Goal: Task Accomplishment & Management: Use online tool/utility

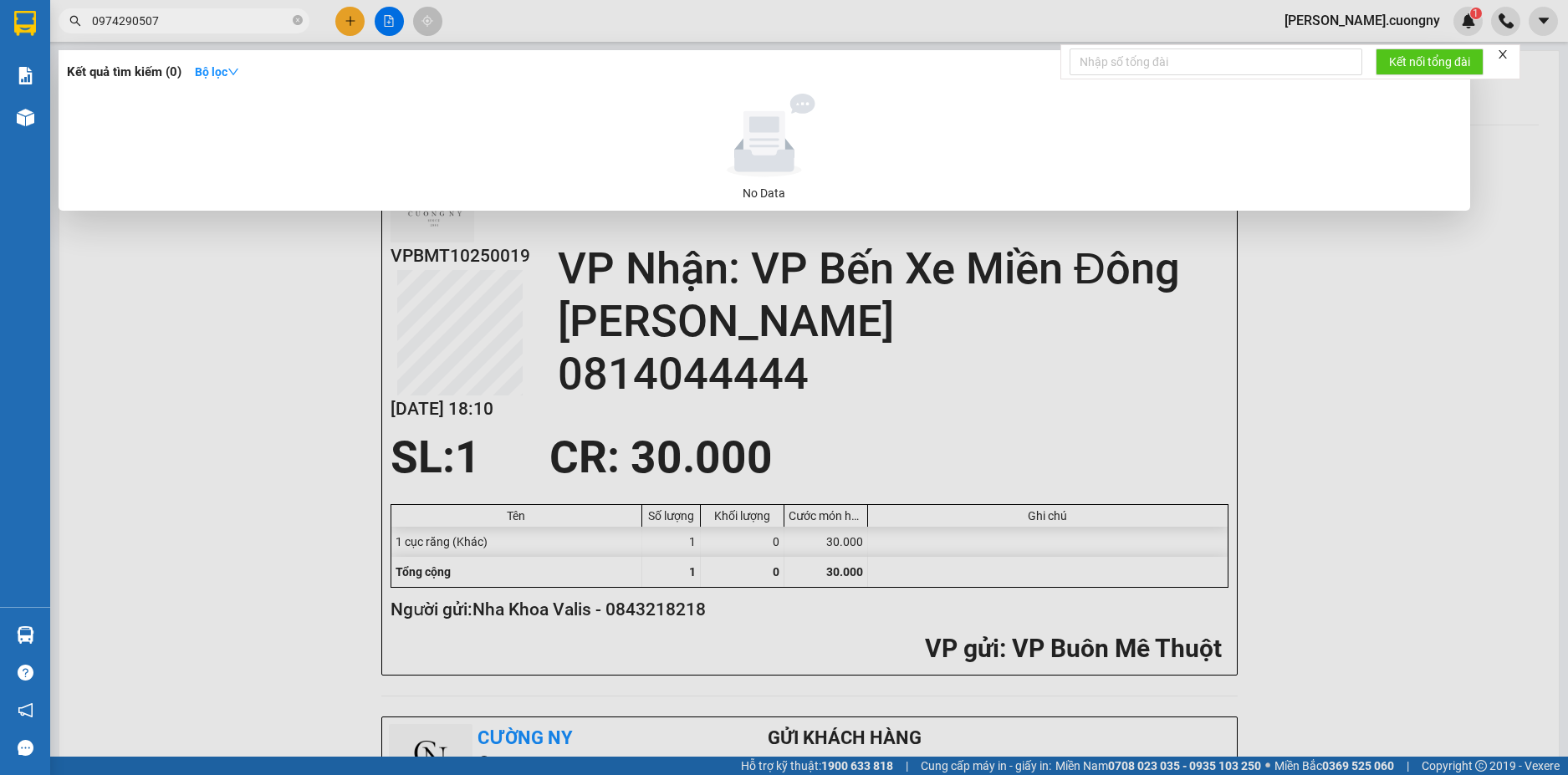
click at [246, 21] on input "0974290507" at bounding box center [190, 21] width 197 height 19
type input "0974290507"
click at [299, 20] on icon "close-circle" at bounding box center [298, 20] width 10 height 10
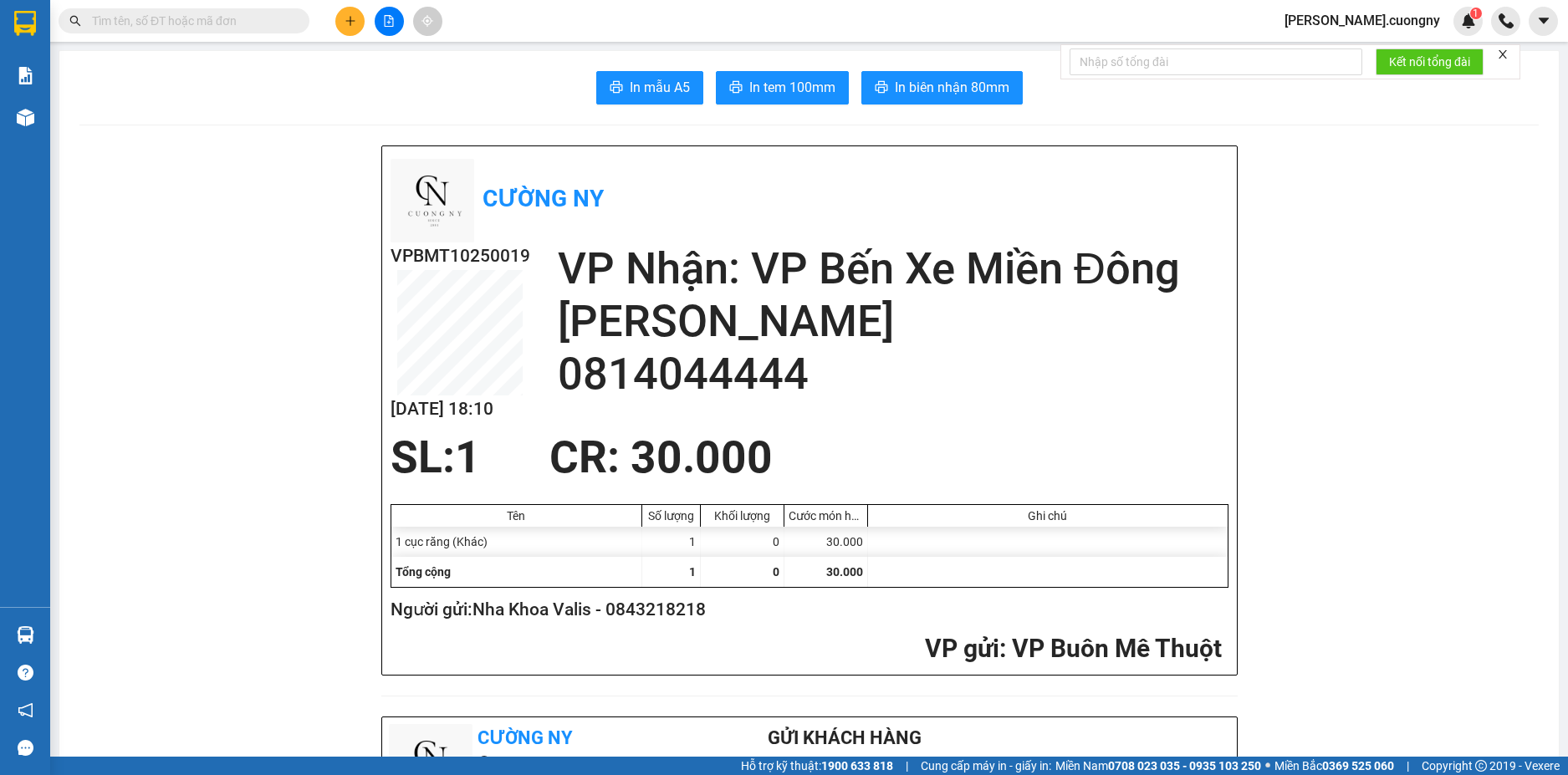
click at [517, 24] on div "Kết quả tìm kiếm ( 0 ) Bộ lọc No Data nguyen.cuongny 1" at bounding box center [784, 21] width 1568 height 42
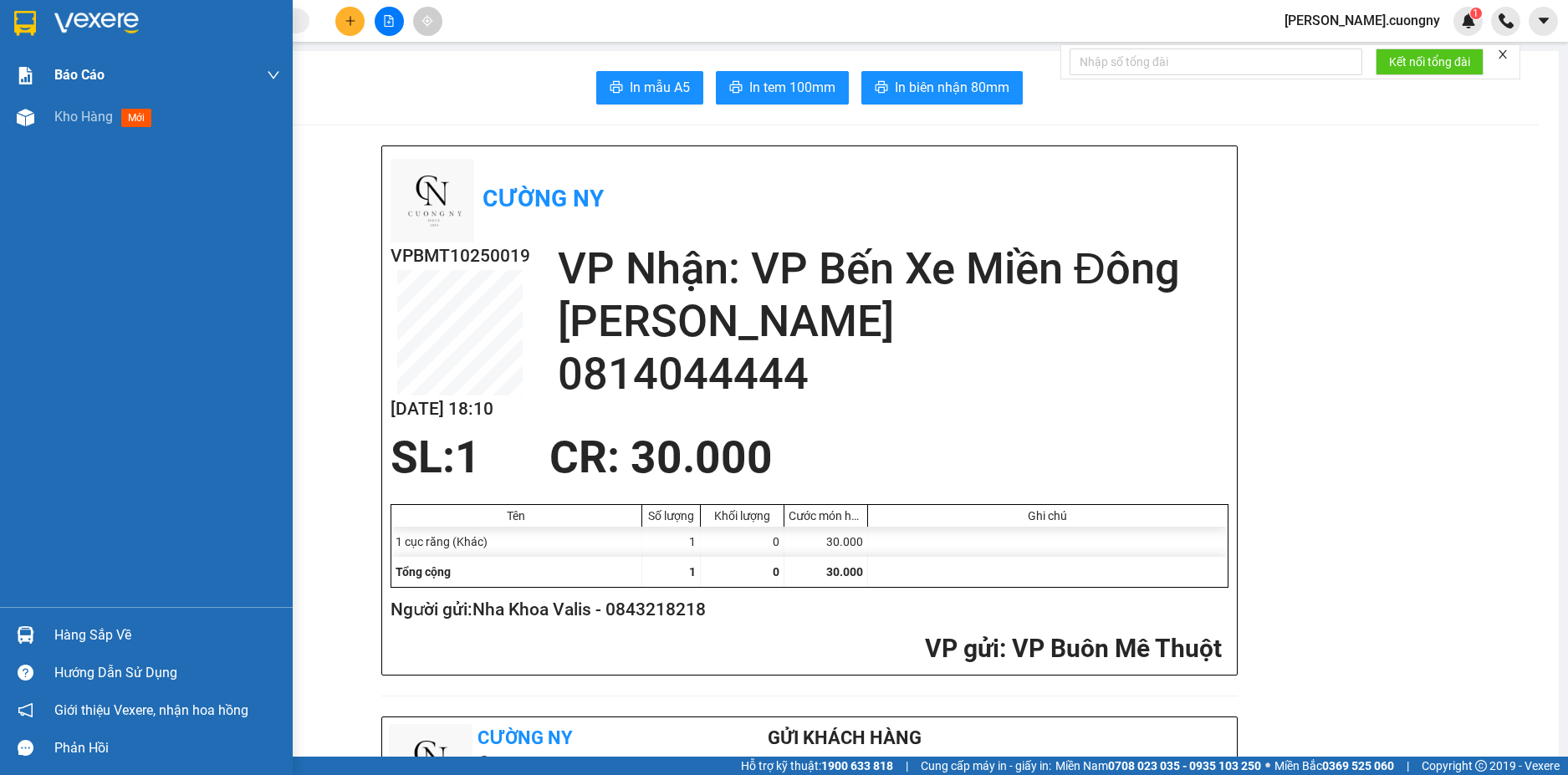
click at [91, 19] on img at bounding box center [96, 23] width 84 height 25
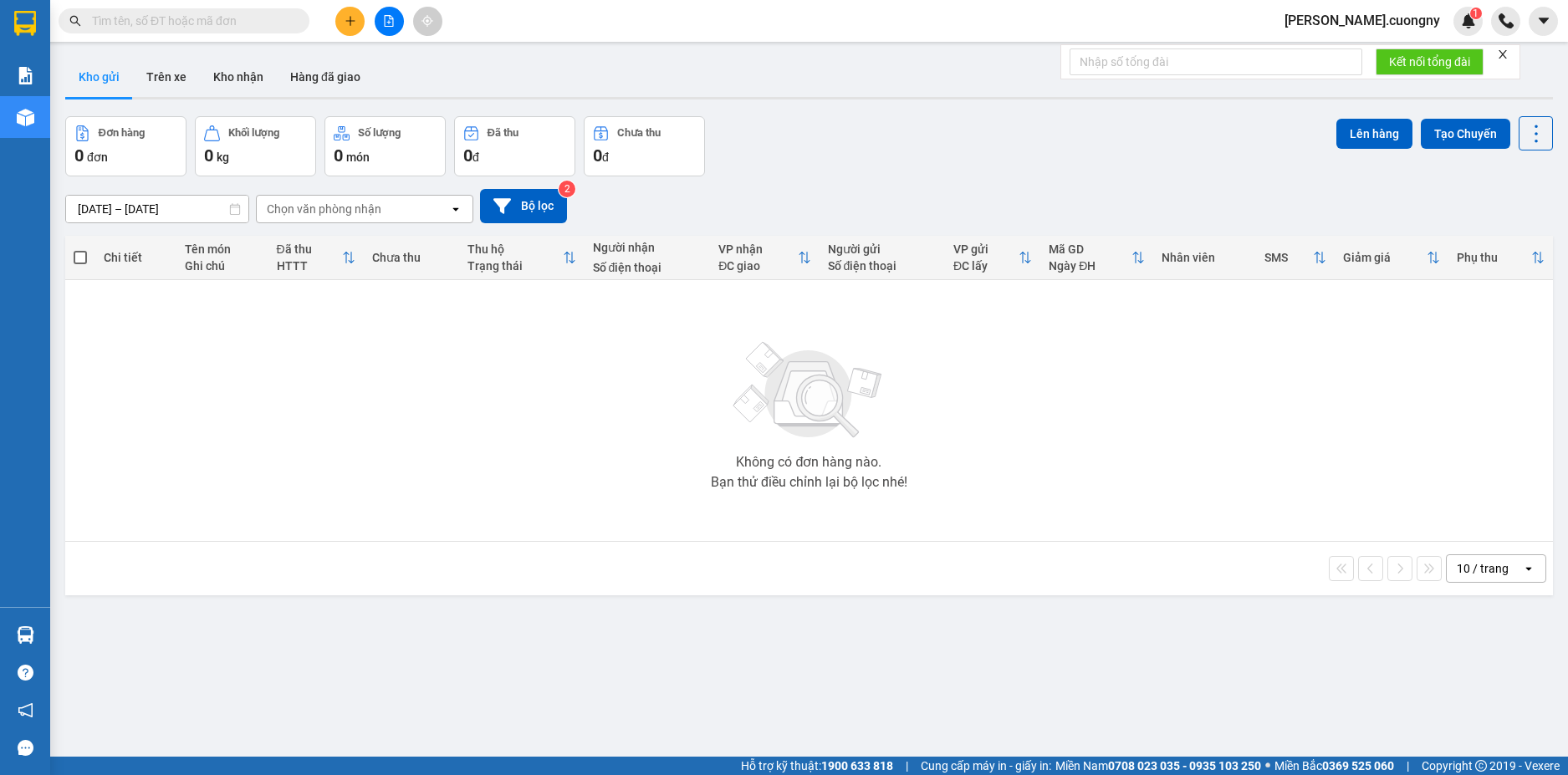
click at [740, 10] on div "Kết quả tìm kiếm ( 0 ) Bộ lọc No Data nguyen.cuongny 1" at bounding box center [784, 21] width 1568 height 42
paste input "0949606083"
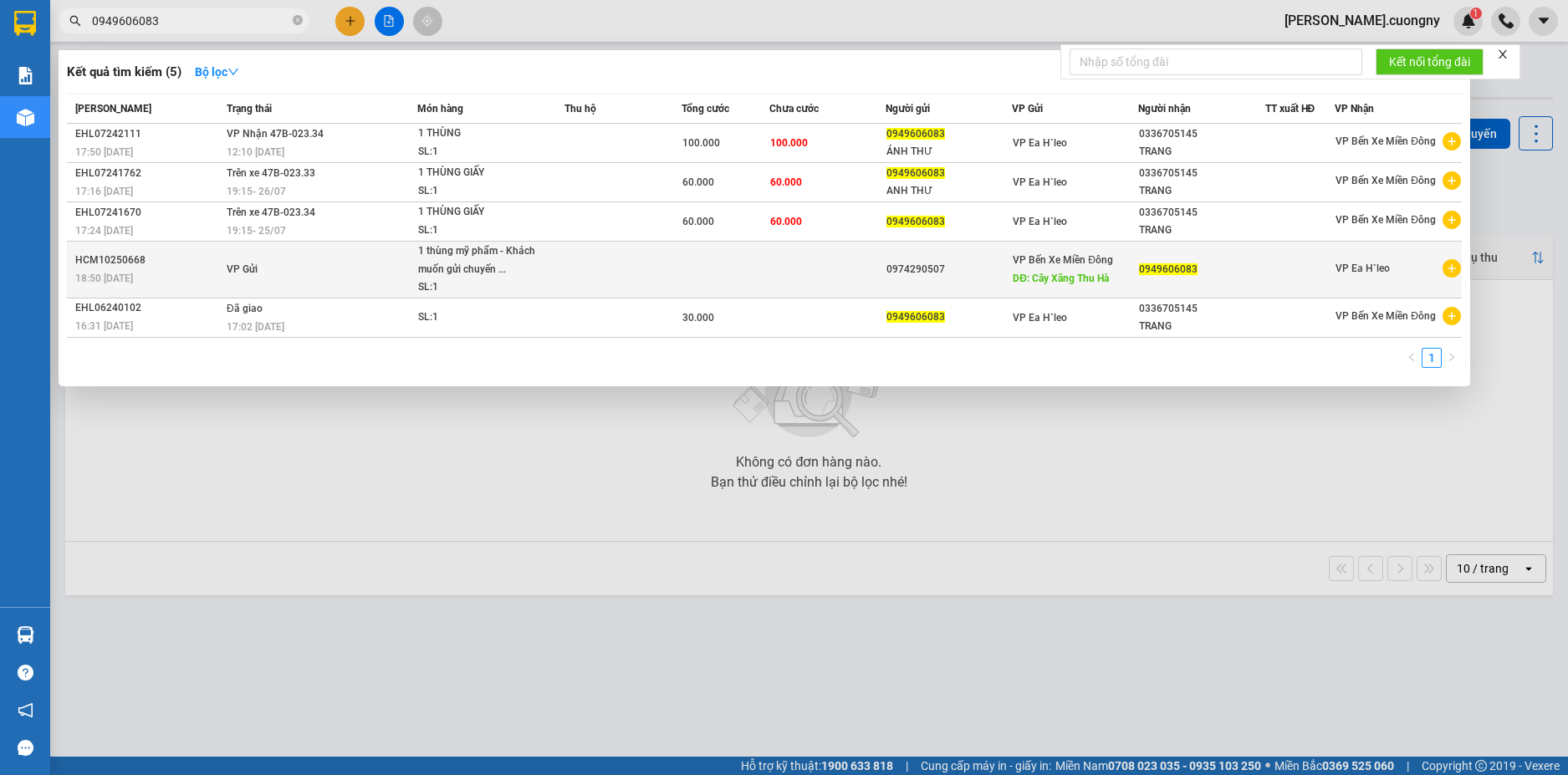
type input "0949606083"
click at [648, 277] on td at bounding box center [623, 269] width 117 height 56
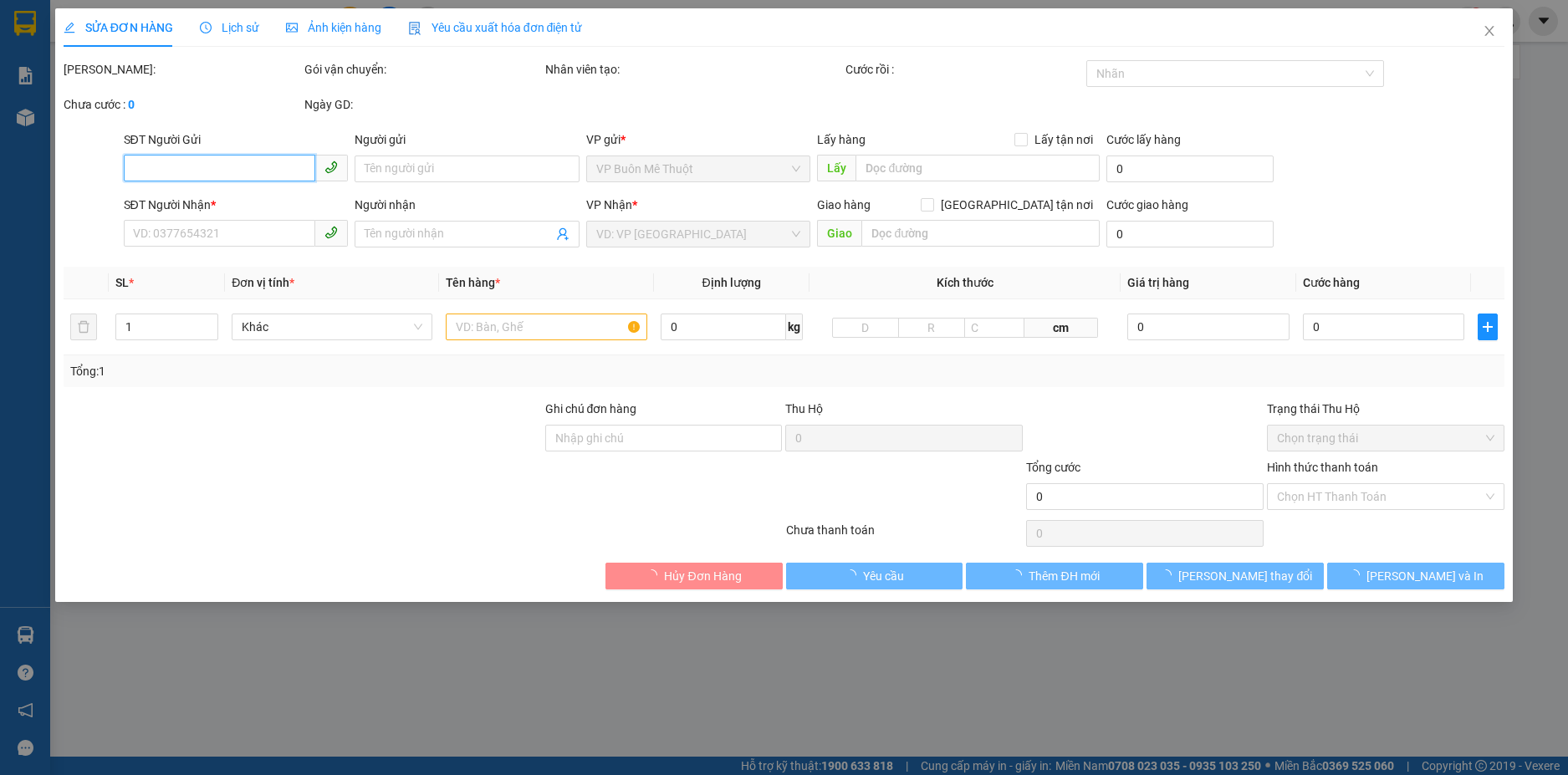
type input "0974290507"
type input "Cây Xăng Thu Hà"
type input "0949606083"
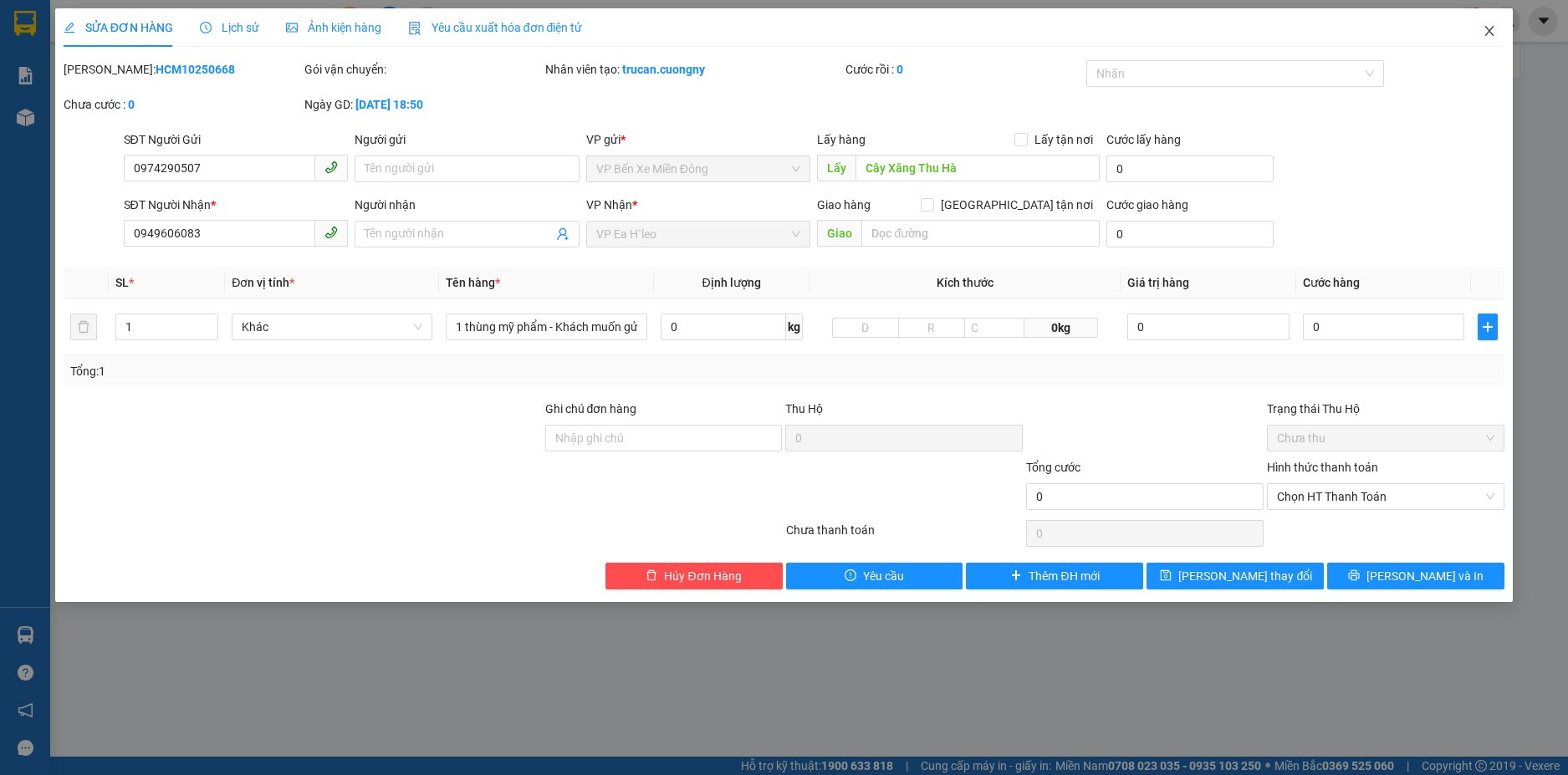
click at [1494, 30] on icon "close" at bounding box center [1490, 31] width 14 height 14
